Goal: Check status: Check status

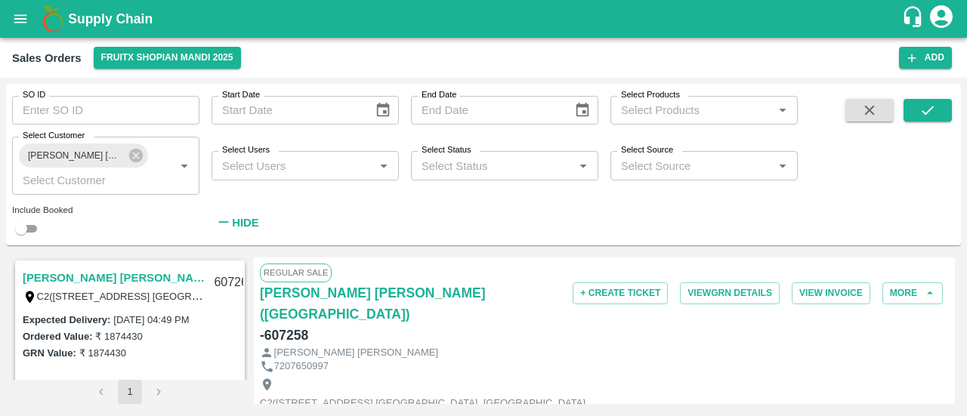
scroll to position [859, 0]
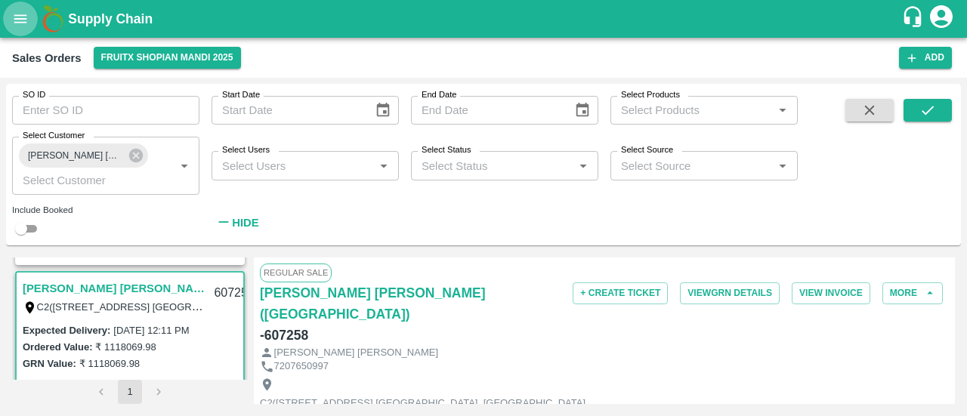
click at [17, 21] on icon "open drawer" at bounding box center [20, 19] width 17 height 17
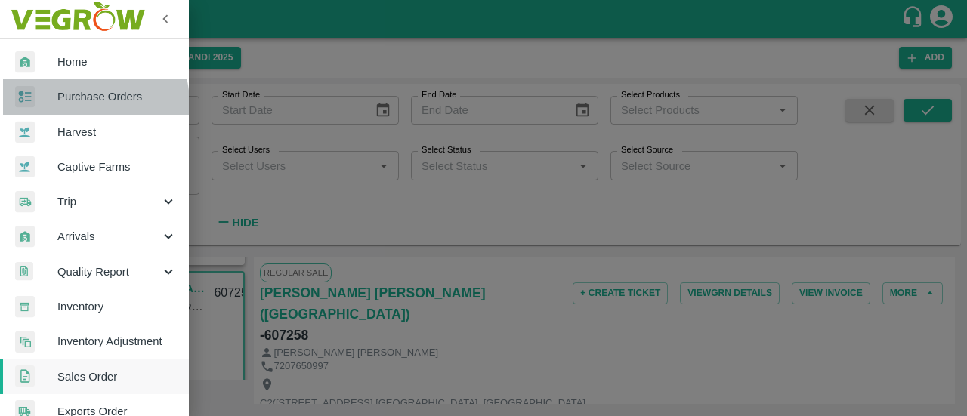
click at [89, 103] on span "Purchase Orders" at bounding box center [116, 96] width 119 height 17
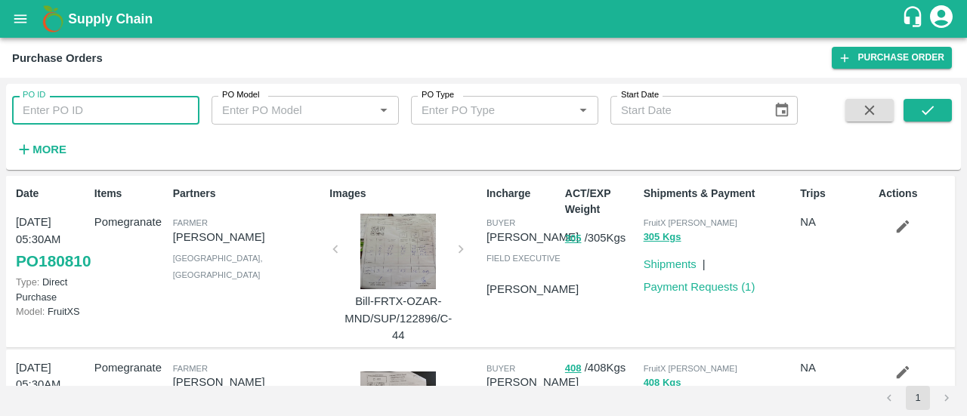
click at [99, 100] on input "PO ID" at bounding box center [105, 110] width 187 height 29
type input "180755"
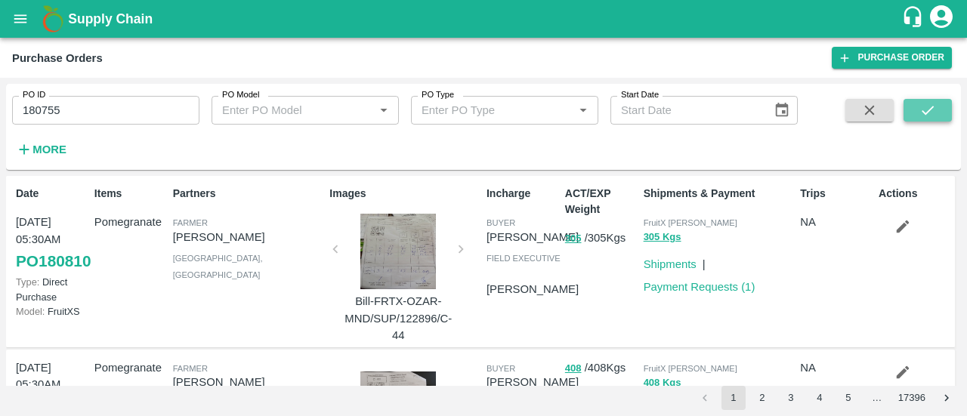
click at [933, 113] on icon "submit" at bounding box center [927, 110] width 17 height 17
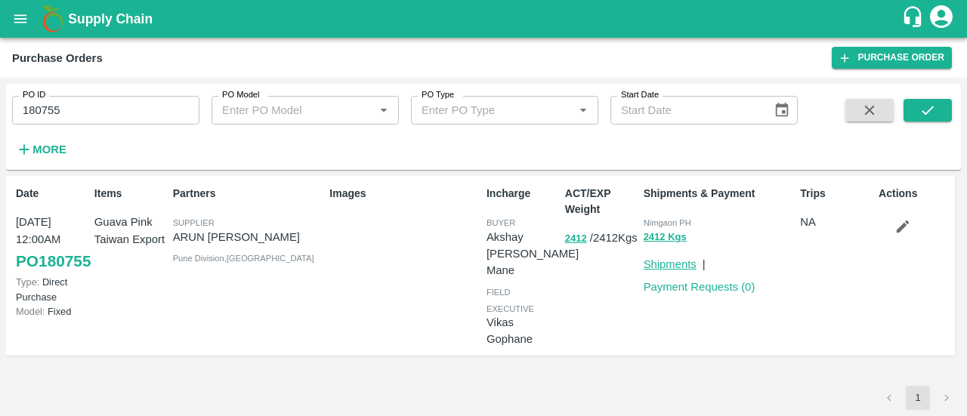
click at [664, 262] on link "Shipments" at bounding box center [669, 264] width 53 height 12
click at [907, 230] on icon "button" at bounding box center [902, 226] width 17 height 17
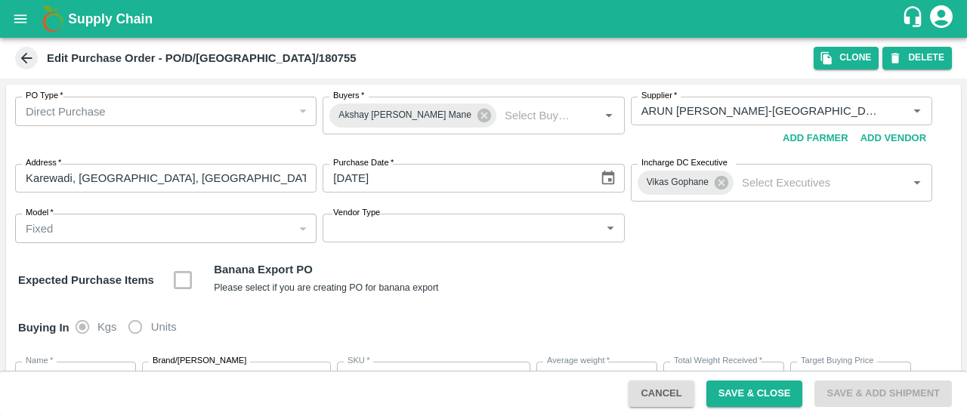
click at [25, 55] on icon at bounding box center [26, 58] width 11 height 11
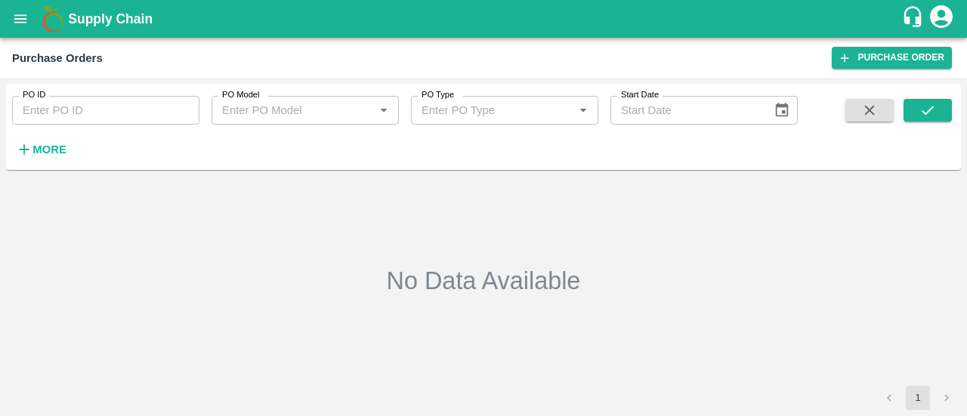
type input "180755"
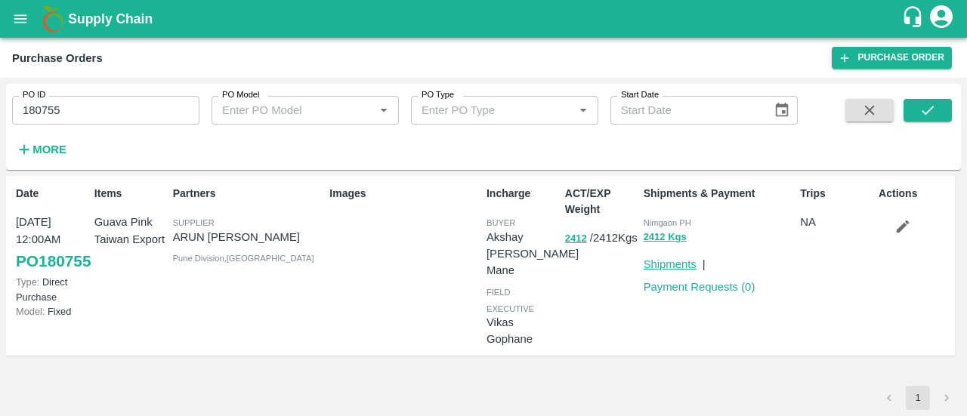
click at [669, 265] on link "Shipments" at bounding box center [669, 264] width 53 height 12
click at [12, 16] on icon "open drawer" at bounding box center [20, 19] width 17 height 17
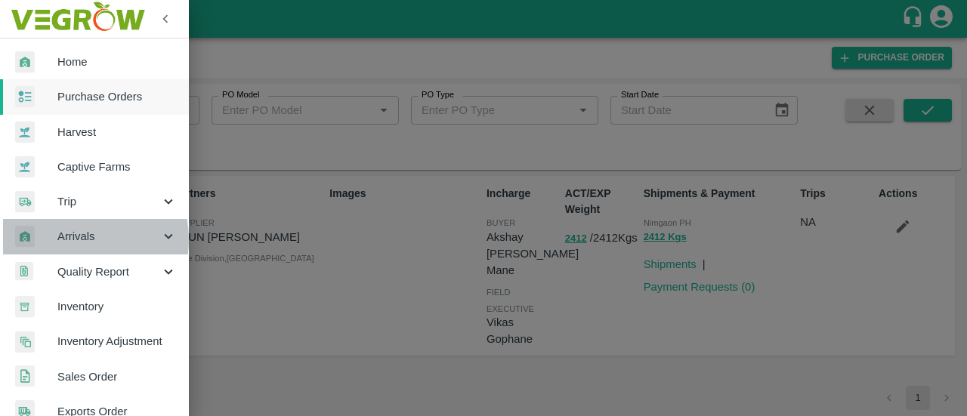
click at [69, 239] on span "Arrivals" at bounding box center [108, 236] width 103 height 17
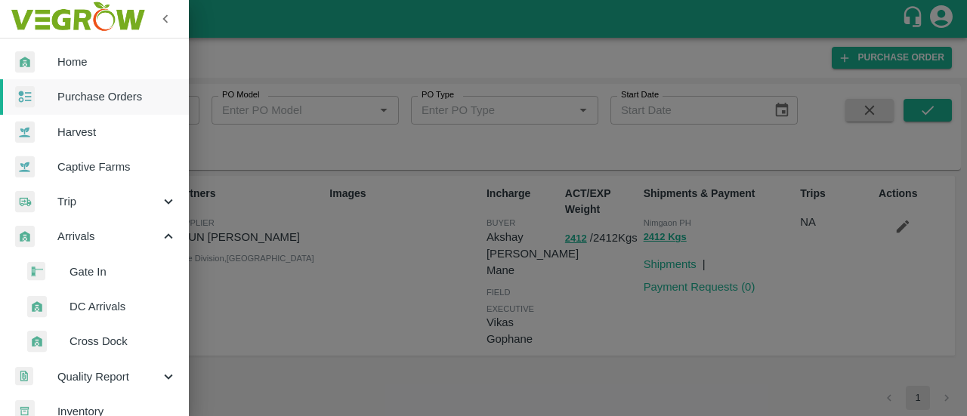
click at [87, 309] on span "DC Arrivals" at bounding box center [122, 306] width 107 height 17
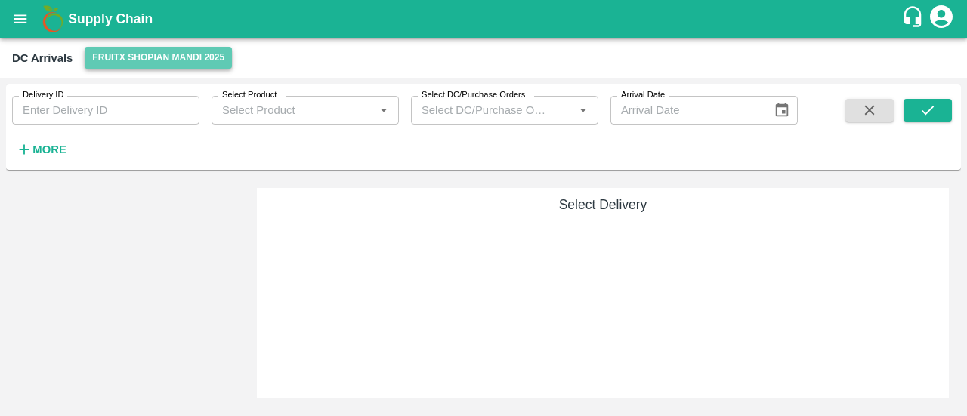
click at [159, 52] on button "FruitX Shopian Mandi 2025" at bounding box center [158, 58] width 147 height 22
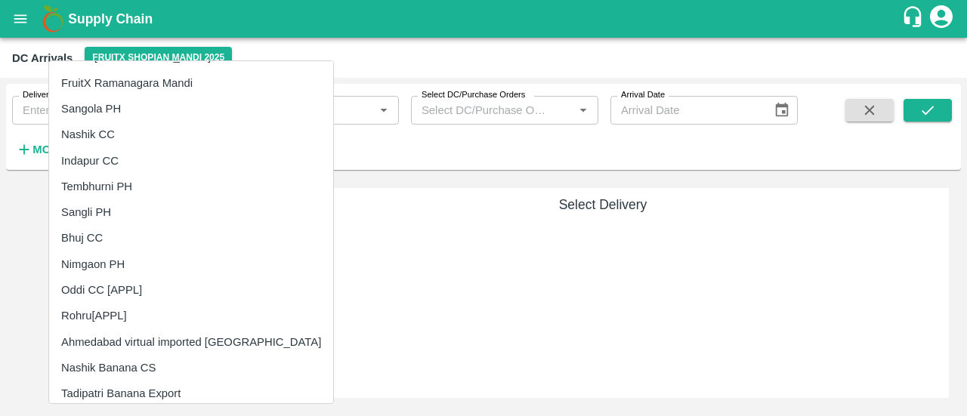
scroll to position [153, 0]
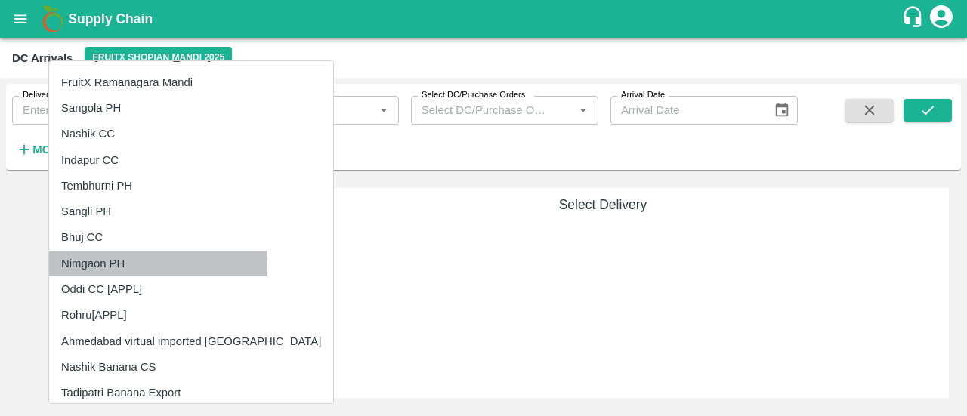
click at [117, 267] on li "Nimgaon PH" at bounding box center [191, 264] width 284 height 26
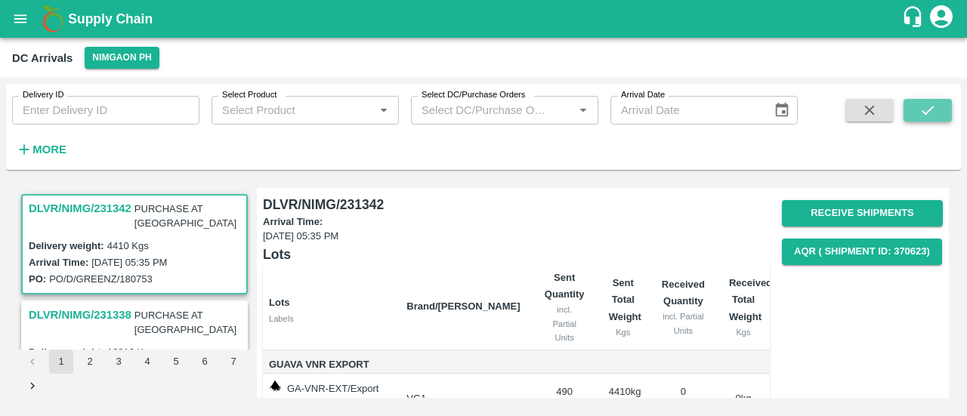
click at [919, 106] on icon "submit" at bounding box center [927, 110] width 17 height 17
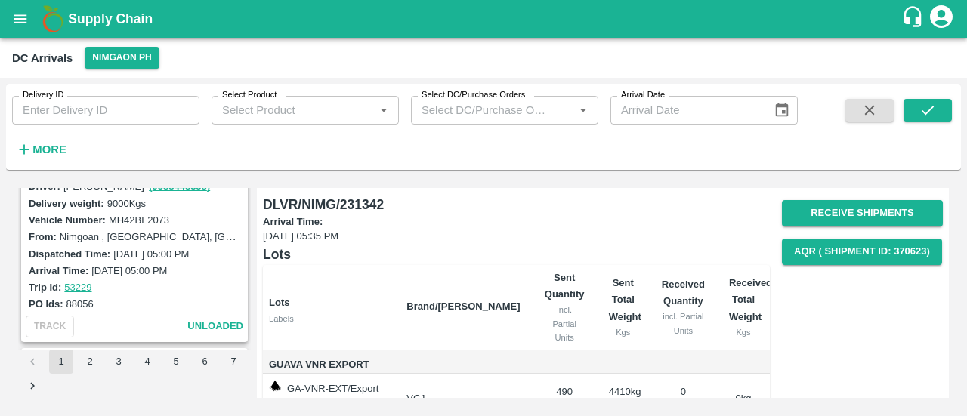
scroll to position [274, 0]
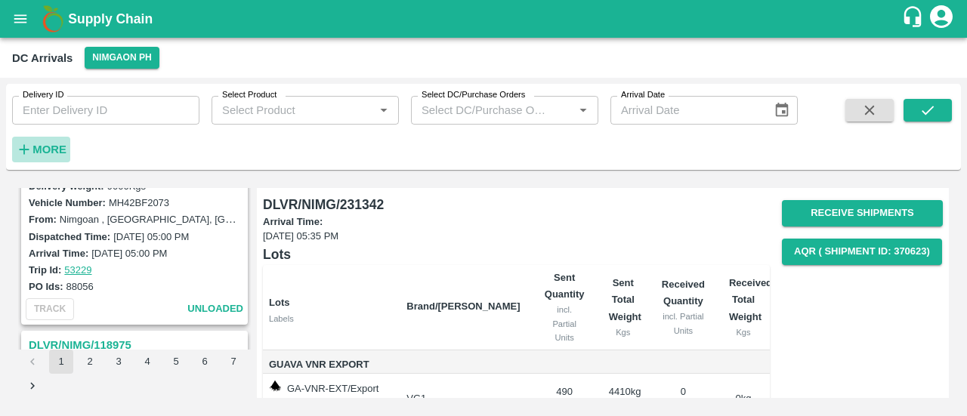
click at [56, 153] on strong "More" at bounding box center [49, 149] width 34 height 12
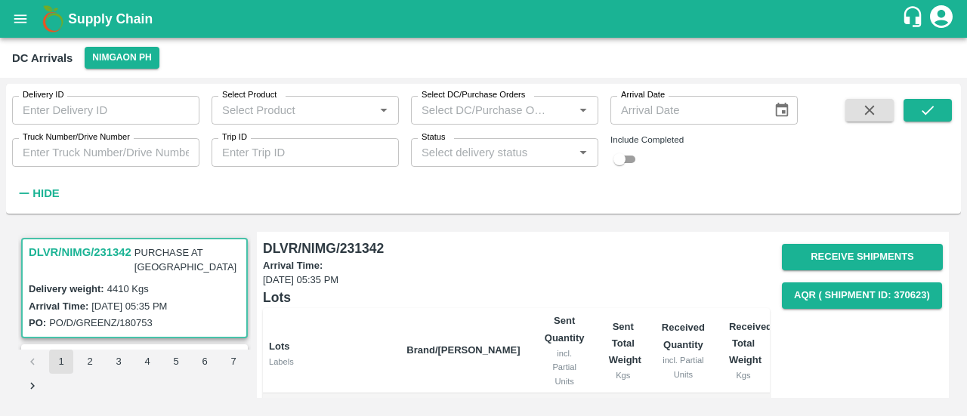
scroll to position [14, 0]
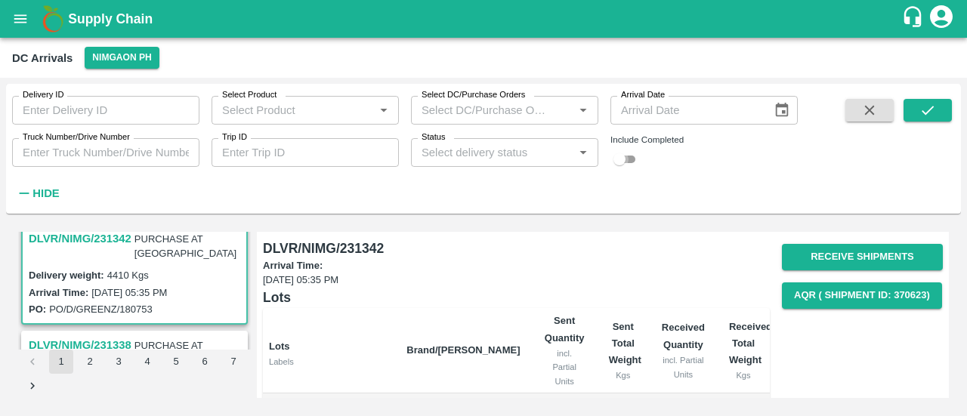
click at [624, 165] on input "checkbox" at bounding box center [619, 159] width 54 height 18
checkbox input "true"
click at [920, 109] on icon "submit" at bounding box center [927, 110] width 17 height 17
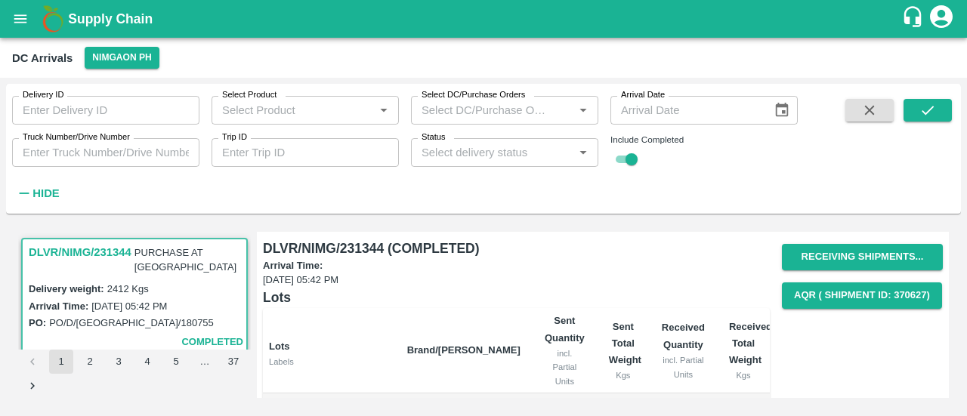
click at [95, 250] on h3 "DLVR/NIMG/231344" at bounding box center [80, 252] width 103 height 20
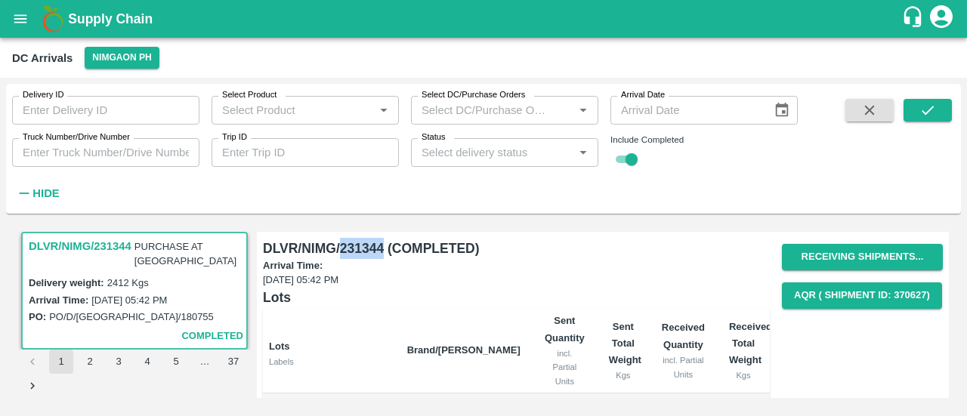
drag, startPoint x: 382, startPoint y: 248, endPoint x: 341, endPoint y: 251, distance: 40.9
click at [341, 251] on h6 "DLVR/NIMG/231344 (COMPLETED)" at bounding box center [516, 248] width 507 height 21
copy h6 "231344"
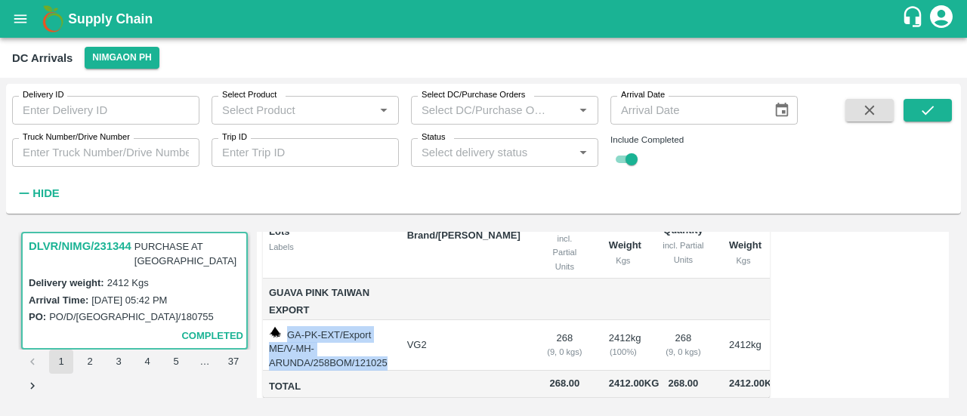
drag, startPoint x: 412, startPoint y: 326, endPoint x: 288, endPoint y: 314, distance: 124.4
click at [288, 320] on td "GA-PK-EXT/Export ME/V-MH-ARUNDA/258BOM/121025" at bounding box center [329, 345] width 132 height 51
copy td "GA-PK-EXT/Export ME/V-MH-ARUNDA/258BOM/121025"
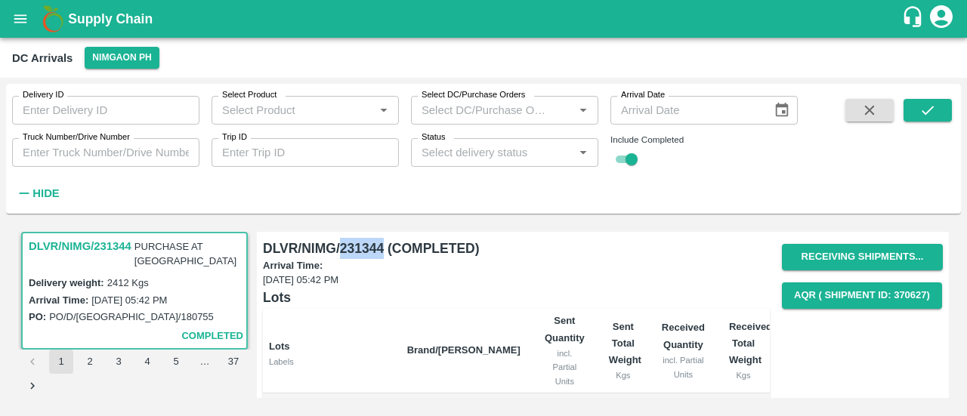
drag, startPoint x: 382, startPoint y: 249, endPoint x: 342, endPoint y: 252, distance: 40.1
click at [342, 252] on h6 "DLVR/NIMG/231344 (COMPLETED)" at bounding box center [516, 248] width 507 height 21
copy h6 "231344"
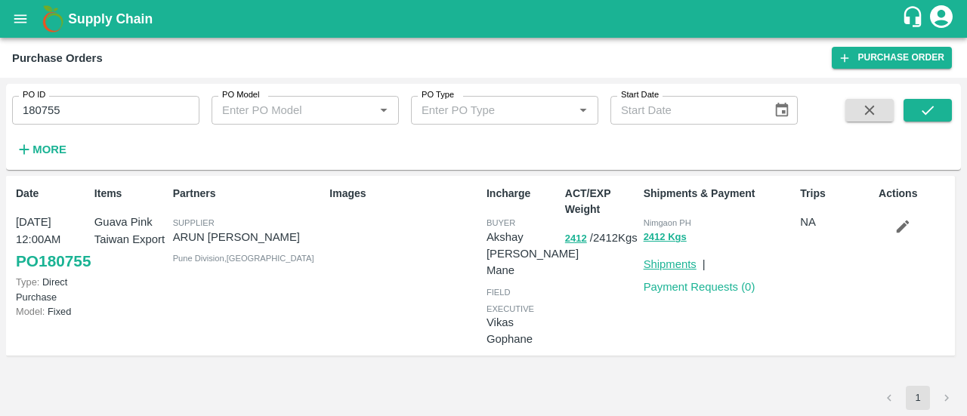
click at [664, 265] on link "Shipments" at bounding box center [669, 264] width 53 height 12
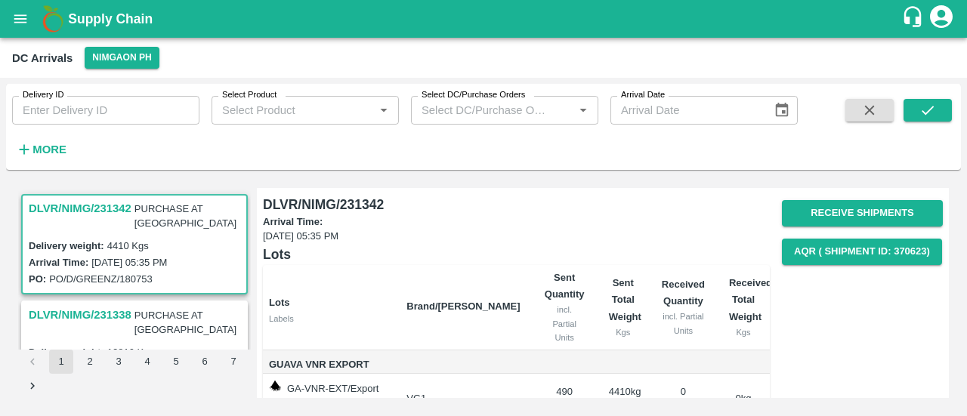
drag, startPoint x: 0, startPoint y: 0, endPoint x: 27, endPoint y: 11, distance: 29.2
click at [27, 11] on icon "open drawer" at bounding box center [20, 19] width 17 height 17
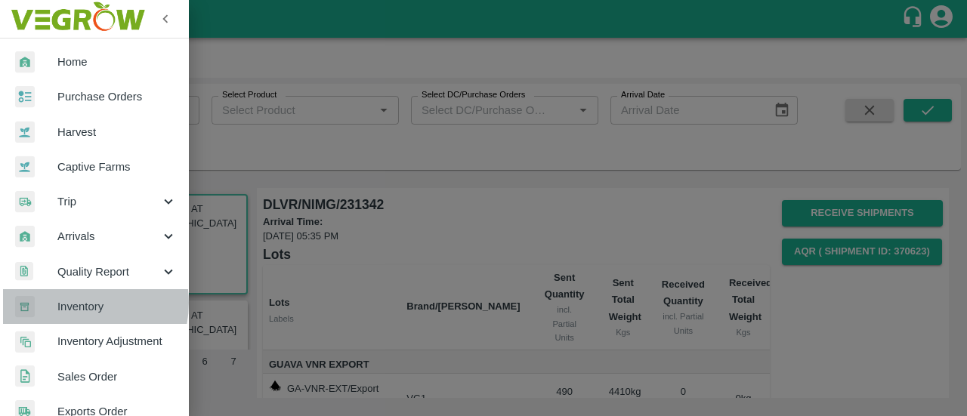
click at [74, 303] on span "Inventory" at bounding box center [116, 306] width 119 height 17
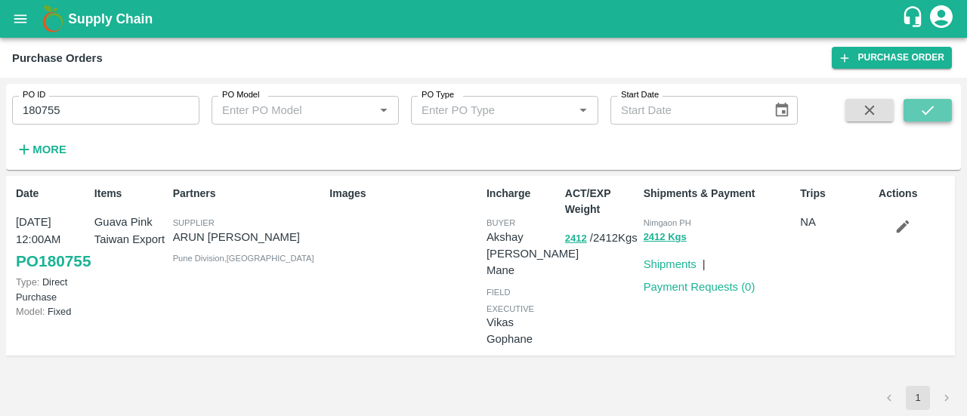
click at [927, 116] on icon "submit" at bounding box center [927, 110] width 17 height 17
click at [669, 264] on link "Shipments" at bounding box center [669, 264] width 53 height 12
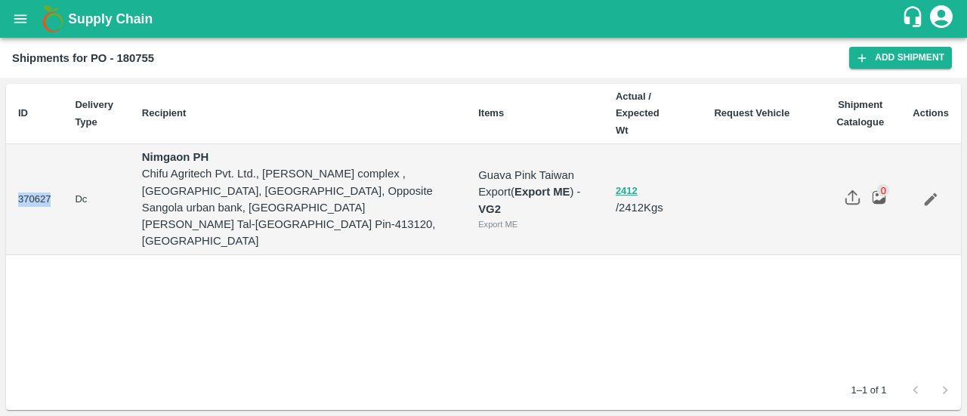
drag, startPoint x: 48, startPoint y: 159, endPoint x: 6, endPoint y: 168, distance: 43.1
click at [6, 168] on td "370627" at bounding box center [34, 199] width 57 height 111
copy td "370627"
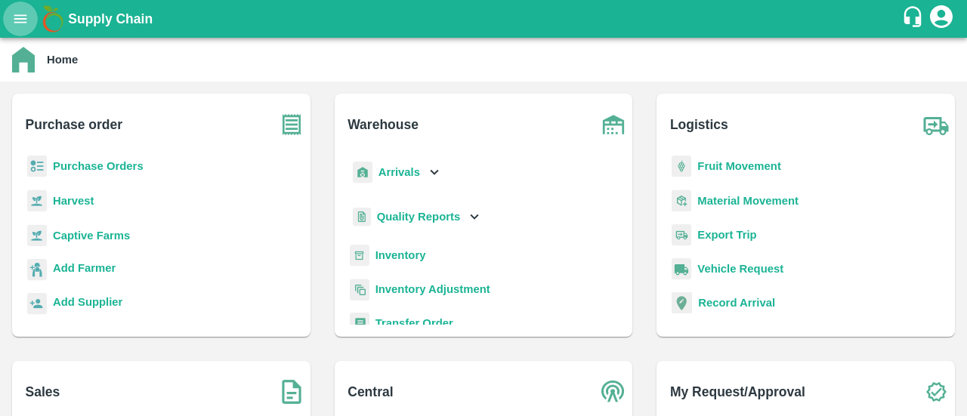
click at [18, 26] on icon "open drawer" at bounding box center [20, 19] width 17 height 17
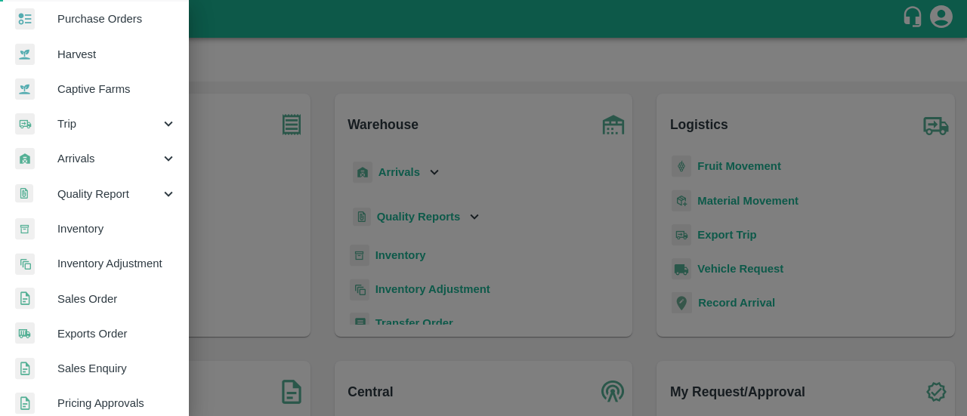
scroll to position [76, 0]
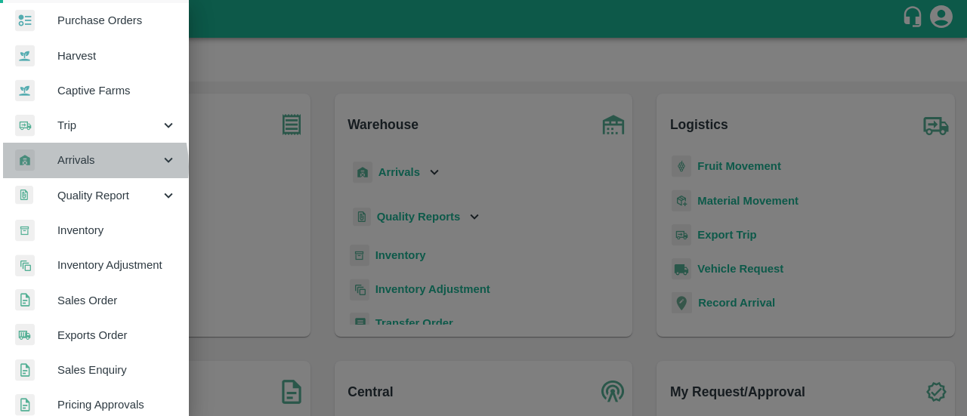
click at [77, 166] on span "Arrivals" at bounding box center [108, 160] width 103 height 17
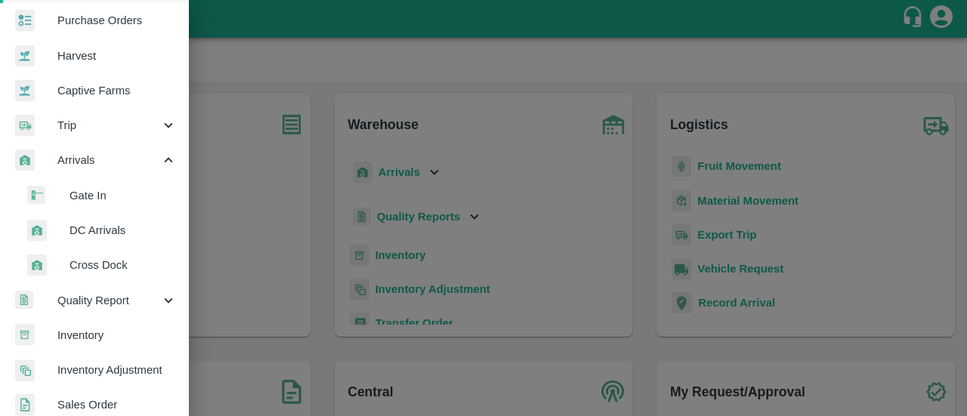
click at [79, 227] on span "DC Arrivals" at bounding box center [122, 230] width 107 height 17
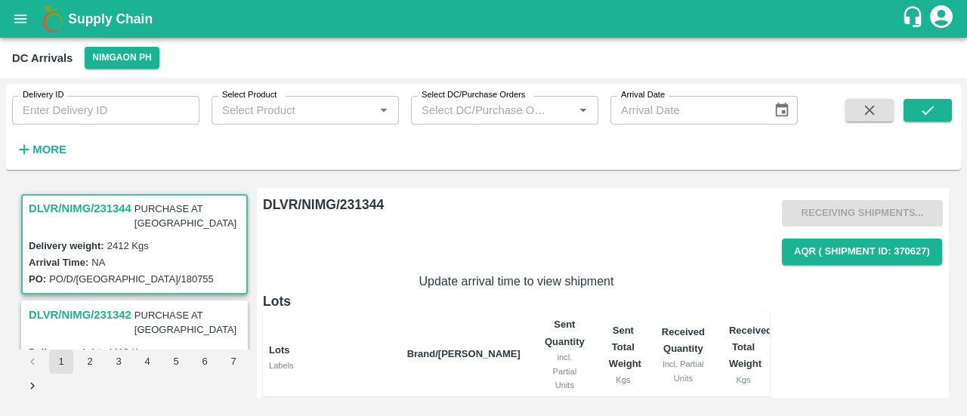
click at [171, 254] on div "Arrival Time: NA" at bounding box center [137, 262] width 216 height 17
